Goal: Navigation & Orientation: Find specific page/section

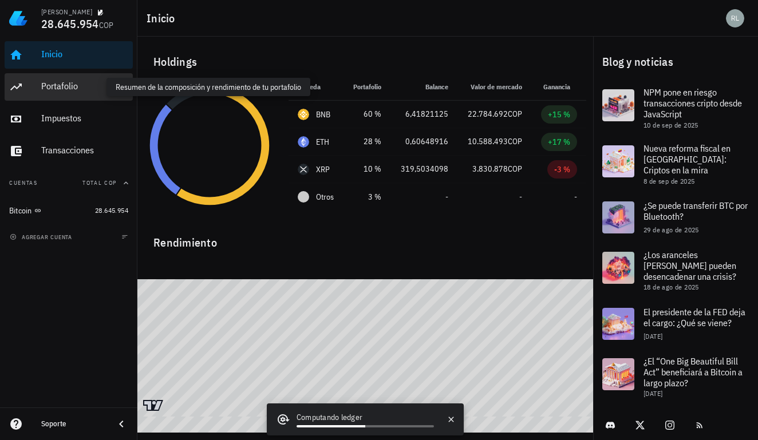
click at [66, 87] on div "Portafolio" at bounding box center [84, 86] width 87 height 11
